Goal: Entertainment & Leisure: Consume media (video, audio)

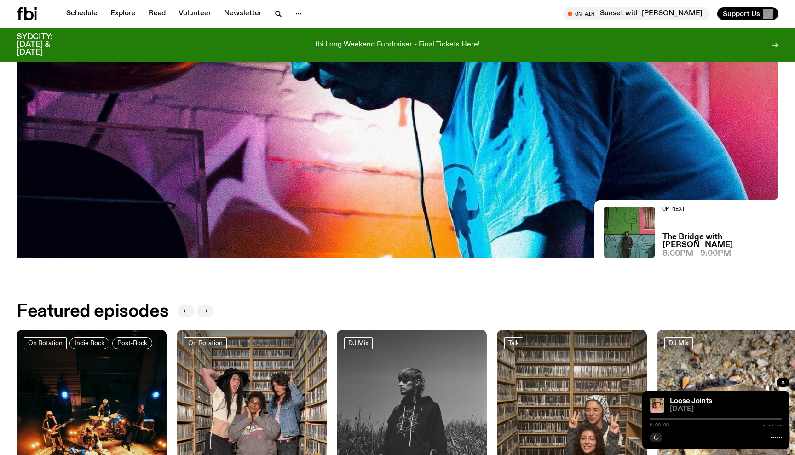
scroll to position [90, 0]
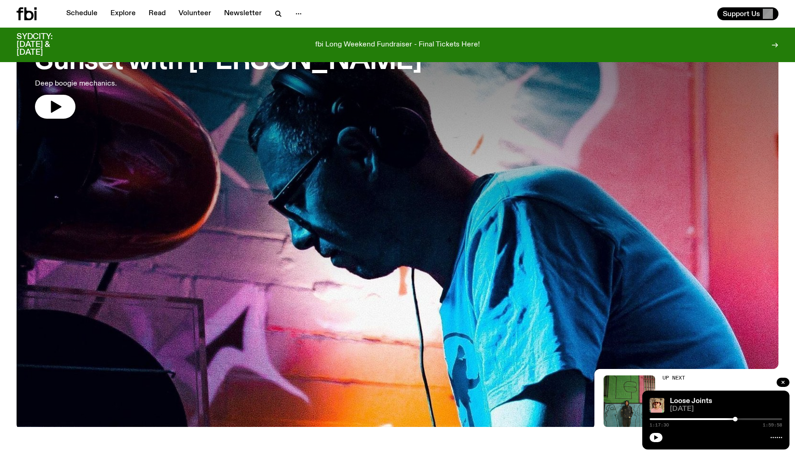
click at [360, 183] on div at bounding box center [398, 141] width 762 height 286
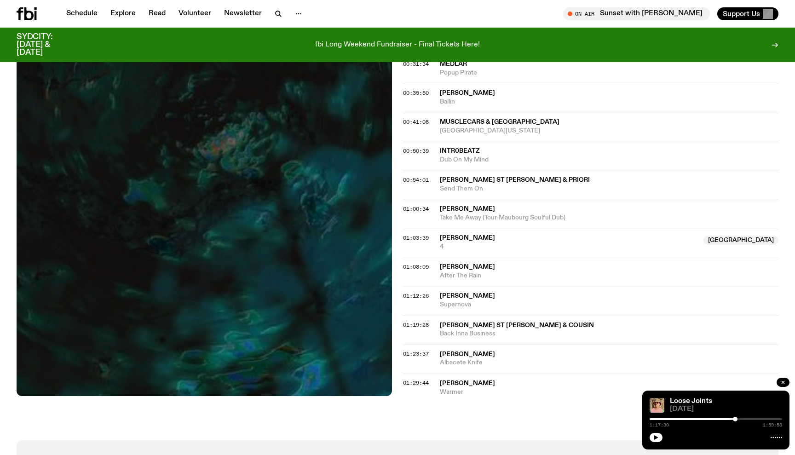
scroll to position [428, 0]
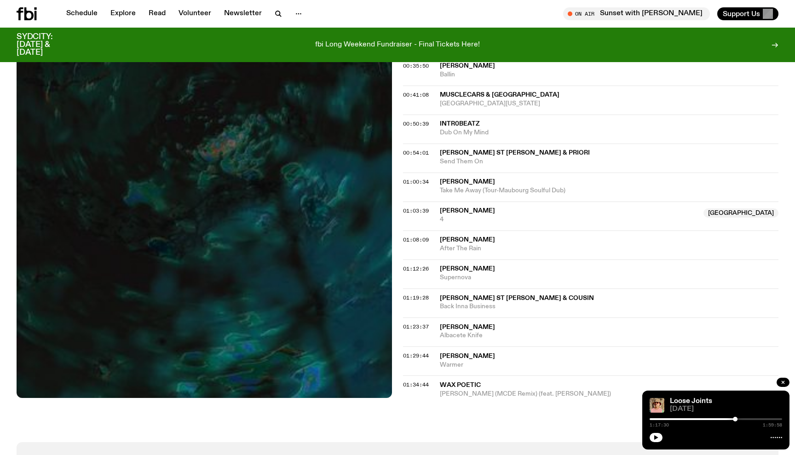
scroll to position [459, 0]
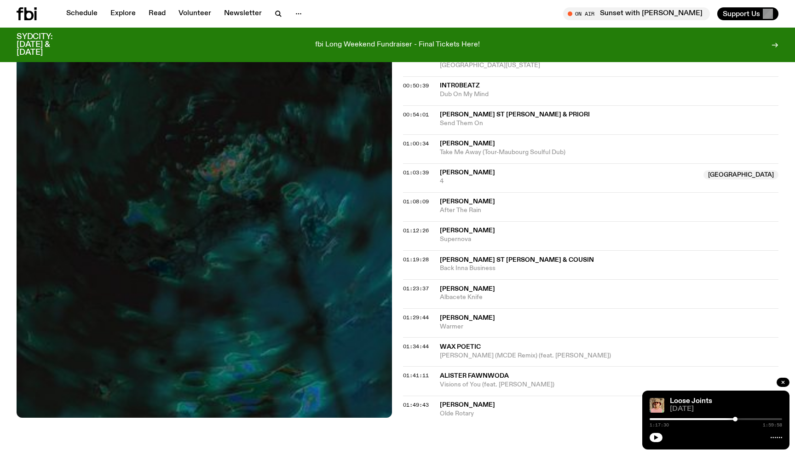
scroll to position [489, 0]
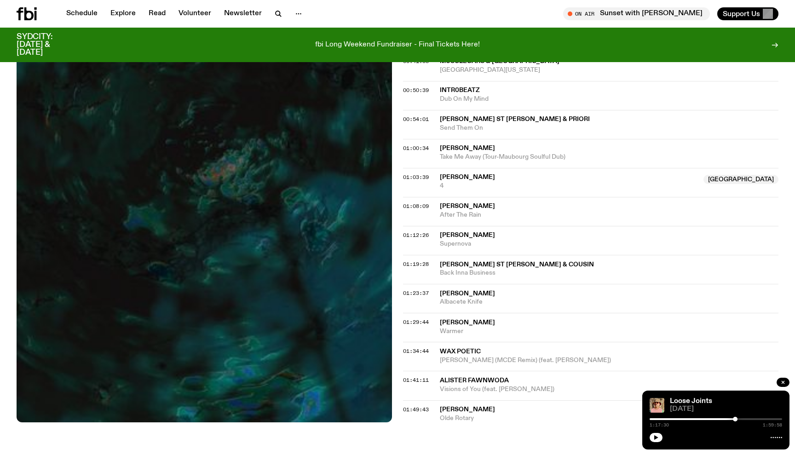
click at [455, 174] on span "[PERSON_NAME]" at bounding box center [467, 177] width 55 height 6
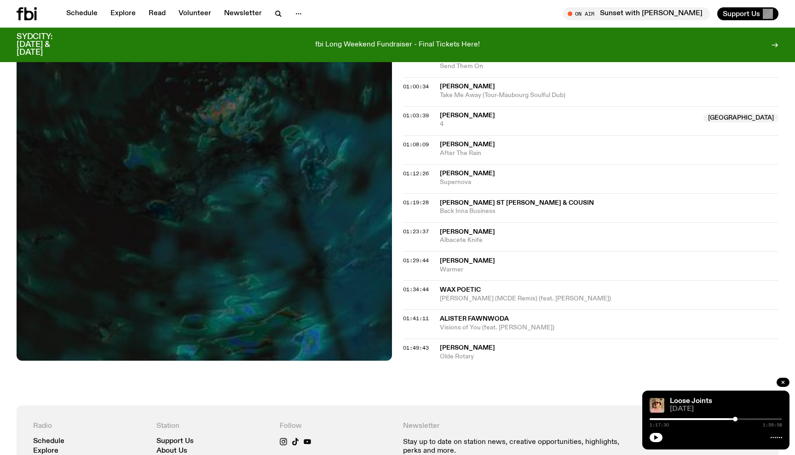
scroll to position [551, 0]
click at [442, 228] on span "[PERSON_NAME]" at bounding box center [467, 231] width 55 height 6
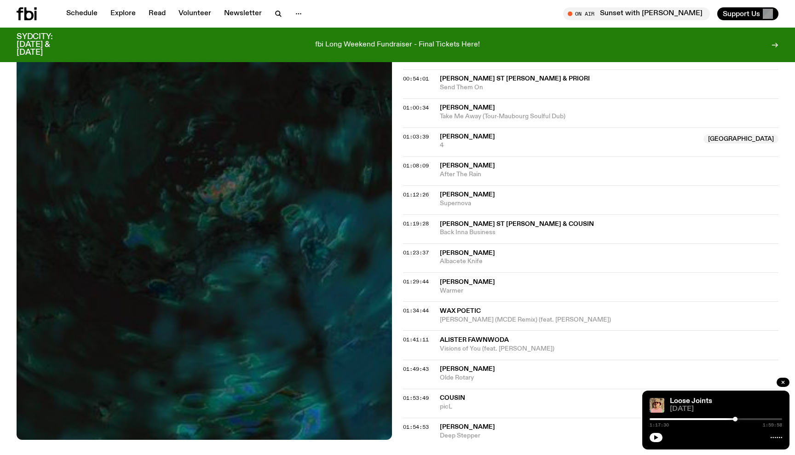
scroll to position [529, 0]
